Goal: Check status: Check status

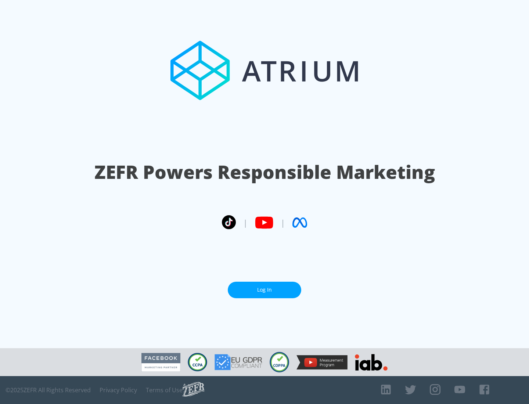
click at [265, 290] on link "Log In" at bounding box center [265, 290] width 74 height 17
